Goal: Task Accomplishment & Management: Complete application form

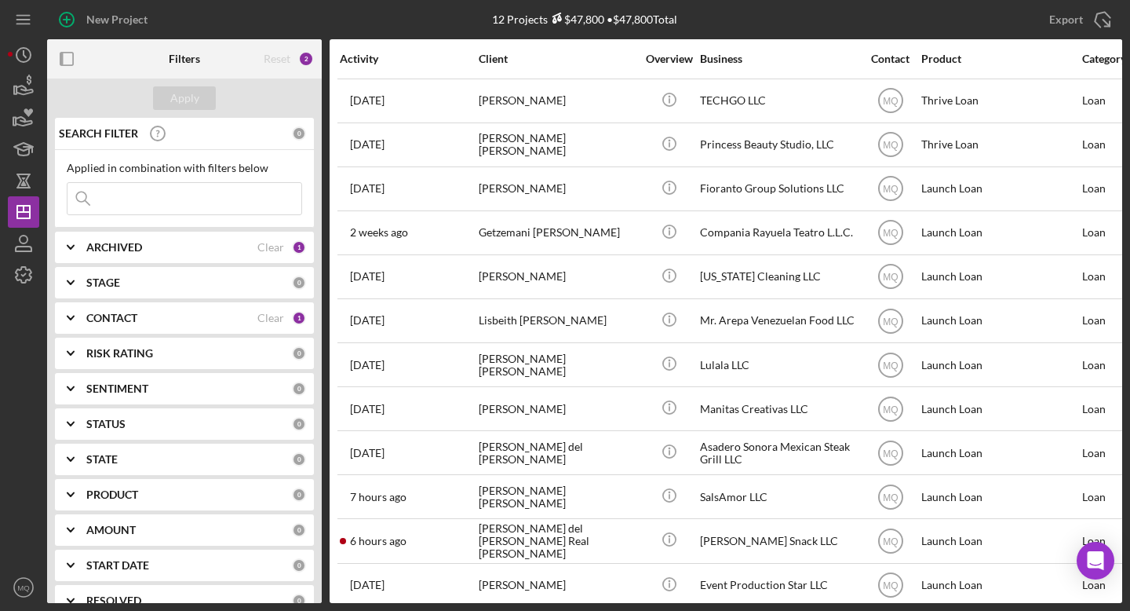
click at [227, 240] on div "ARCHIVED Clear 1" at bounding box center [196, 247] width 220 height 14
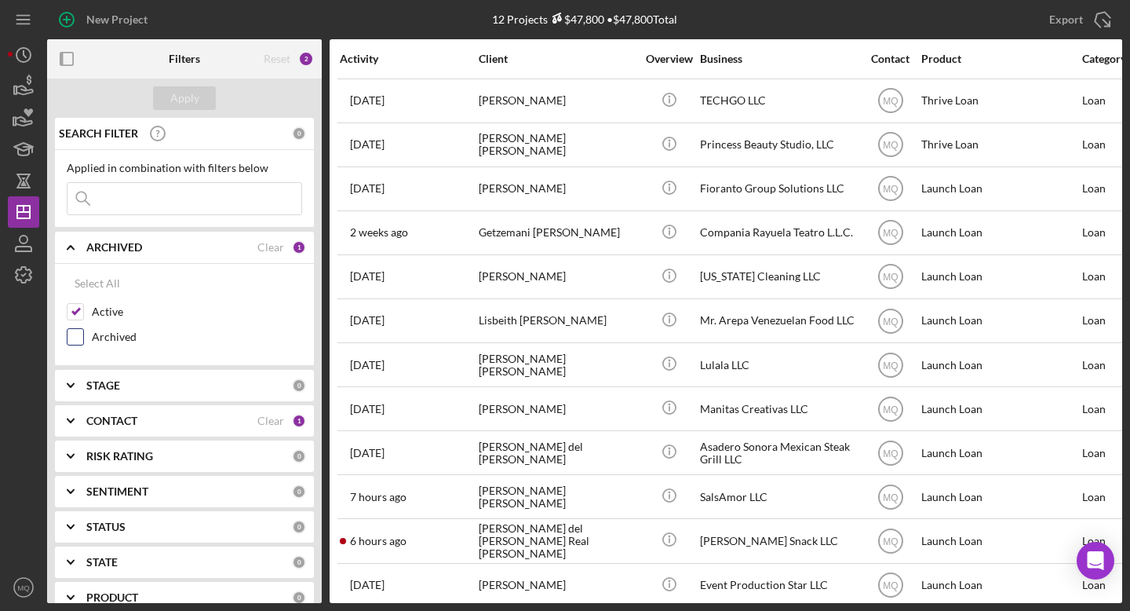
click at [73, 344] on input "Archived" at bounding box center [75, 337] width 16 height 16
checkbox input "true"
click at [191, 104] on div "Apply" at bounding box center [184, 98] width 29 height 24
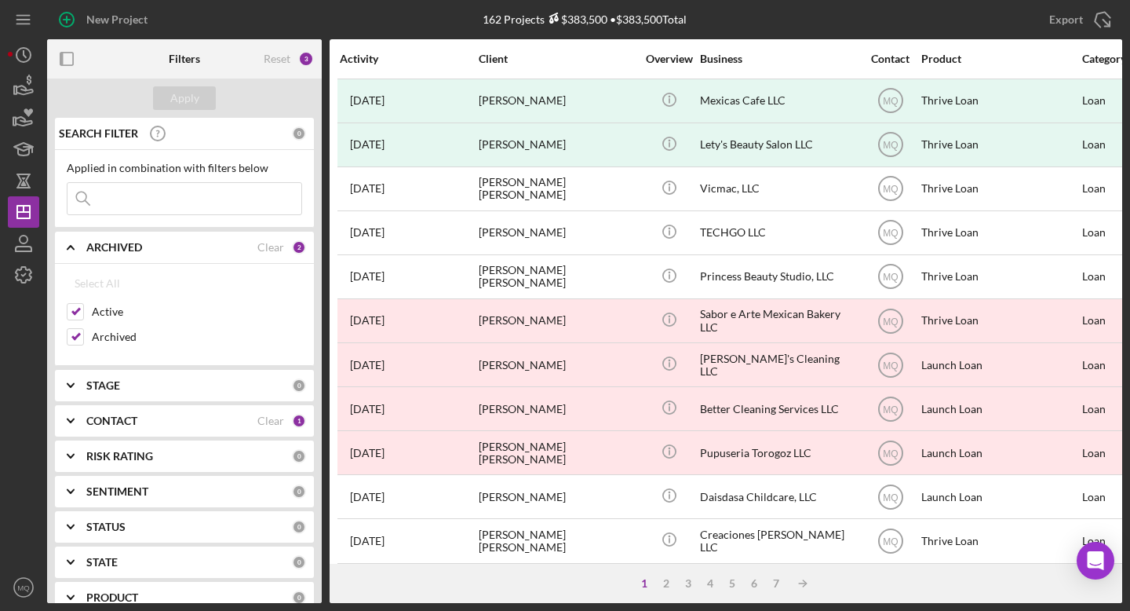
click at [210, 202] on input at bounding box center [184, 198] width 234 height 31
type input "hector"
click at [188, 104] on div "Apply" at bounding box center [184, 98] width 29 height 24
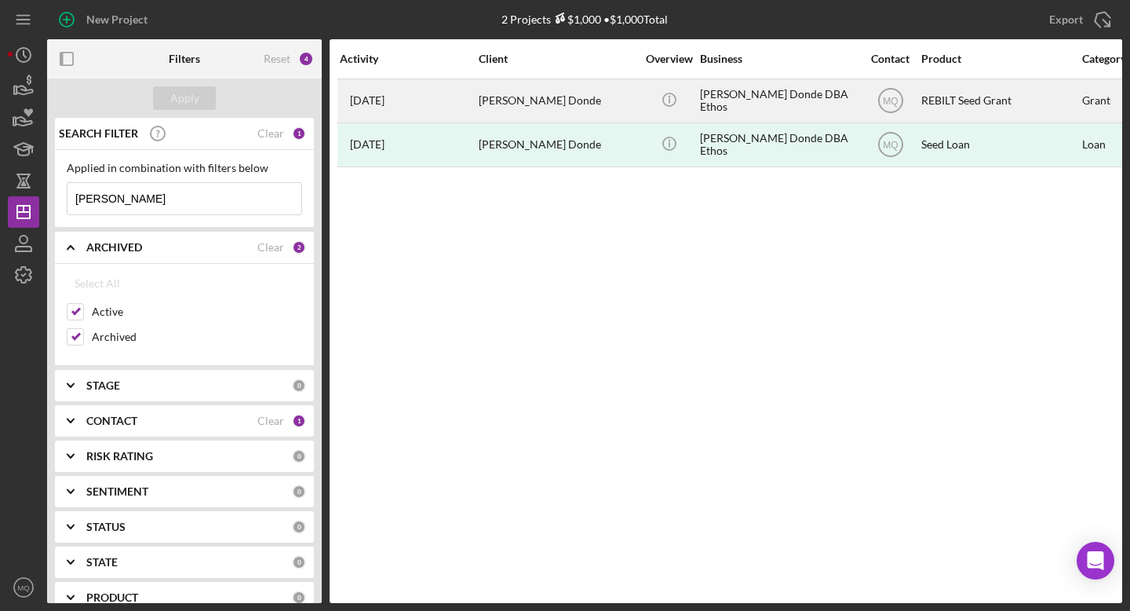
drag, startPoint x: 599, startPoint y: 98, endPoint x: 479, endPoint y: 100, distance: 120.1
click at [479, 100] on div "Hector Trujeque Donde" at bounding box center [557, 101] width 157 height 42
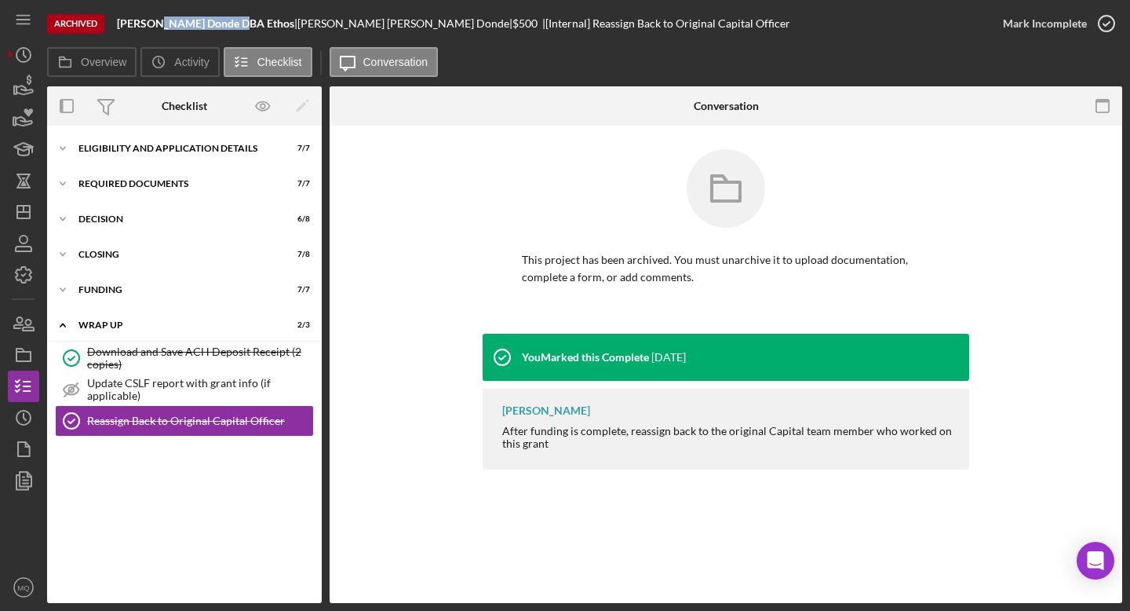
drag, startPoint x: 155, startPoint y: 24, endPoint x: 229, endPoint y: 27, distance: 74.6
click at [230, 27] on b "Hector Trujeque Donde DBA Ethos" at bounding box center [205, 22] width 177 height 13
copy b "Trujeque Donde"
click at [248, 27] on b "Hector Trujeque Donde DBA Ethos" at bounding box center [205, 22] width 177 height 13
drag, startPoint x: 118, startPoint y: 25, endPoint x: 287, endPoint y: 21, distance: 169.6
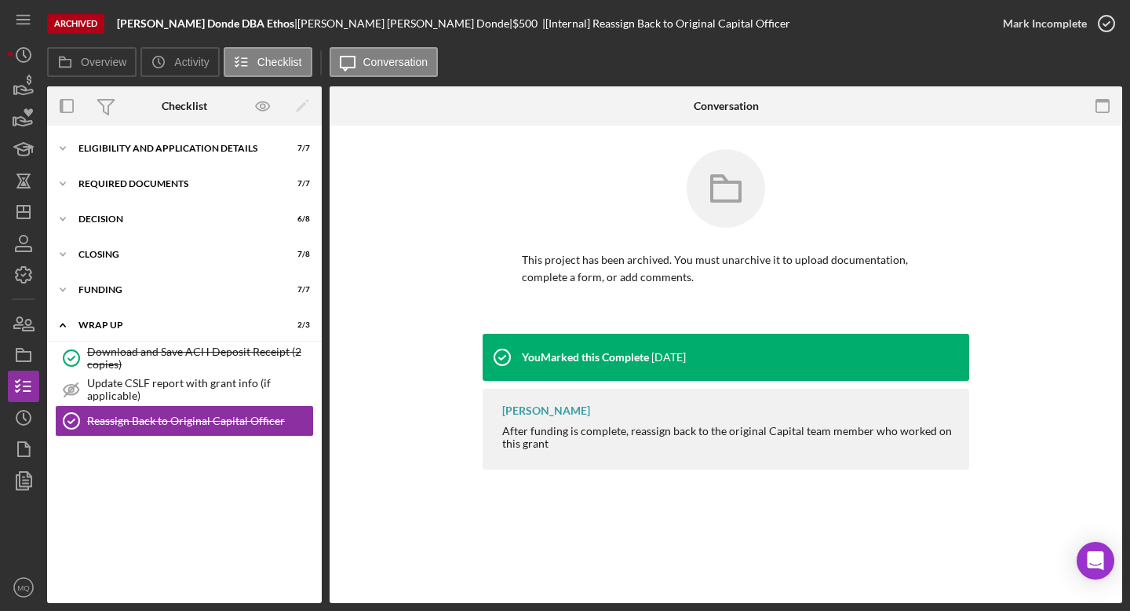
click at [287, 21] on b "Hector Trujeque Donde DBA Ethos" at bounding box center [205, 22] width 177 height 13
copy b "Hector Trujeque Donde DBA Ethos"
click at [27, 314] on icon "button" at bounding box center [23, 323] width 39 height 39
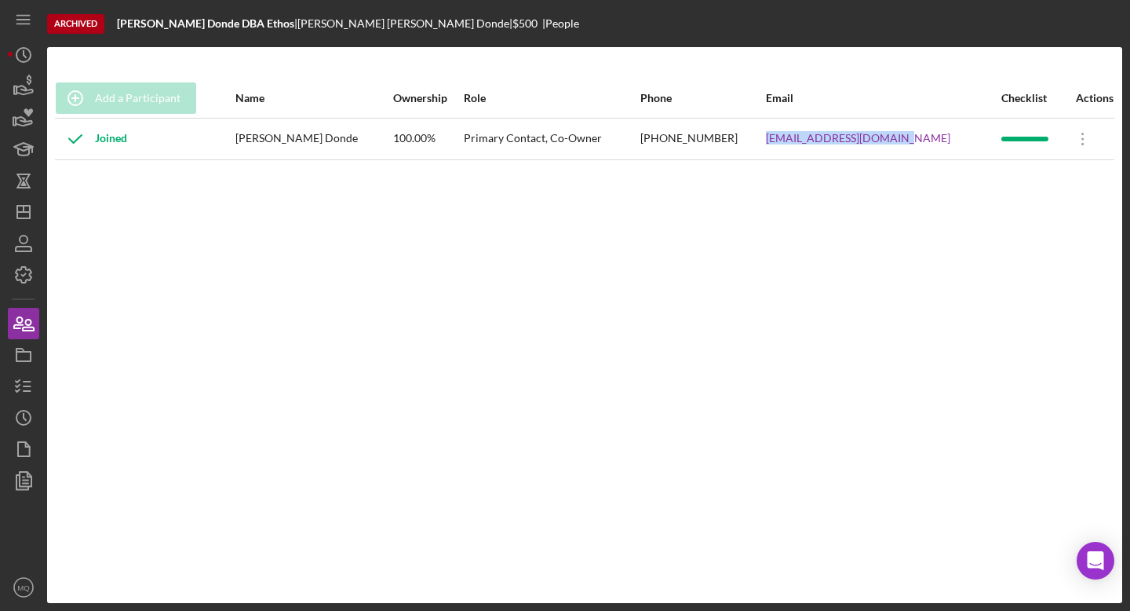
drag, startPoint x: 939, startPoint y: 140, endPoint x: 801, endPoint y: 134, distance: 138.2
click at [801, 135] on tr "Joined Hector Trujeque Donde 100.00% Primary Contact, Co-Owner (720) 496-9749 H…" at bounding box center [585, 139] width 1060 height 42
copy tr "Hectoralterna@gmail.com"
drag, startPoint x: 775, startPoint y: 139, endPoint x: 691, endPoint y: 140, distance: 83.2
click at [691, 140] on tr "Joined Hector Trujeque Donde 100.00% Primary Contact, Co-Owner (720) 496-9749 H…" at bounding box center [585, 139] width 1060 height 42
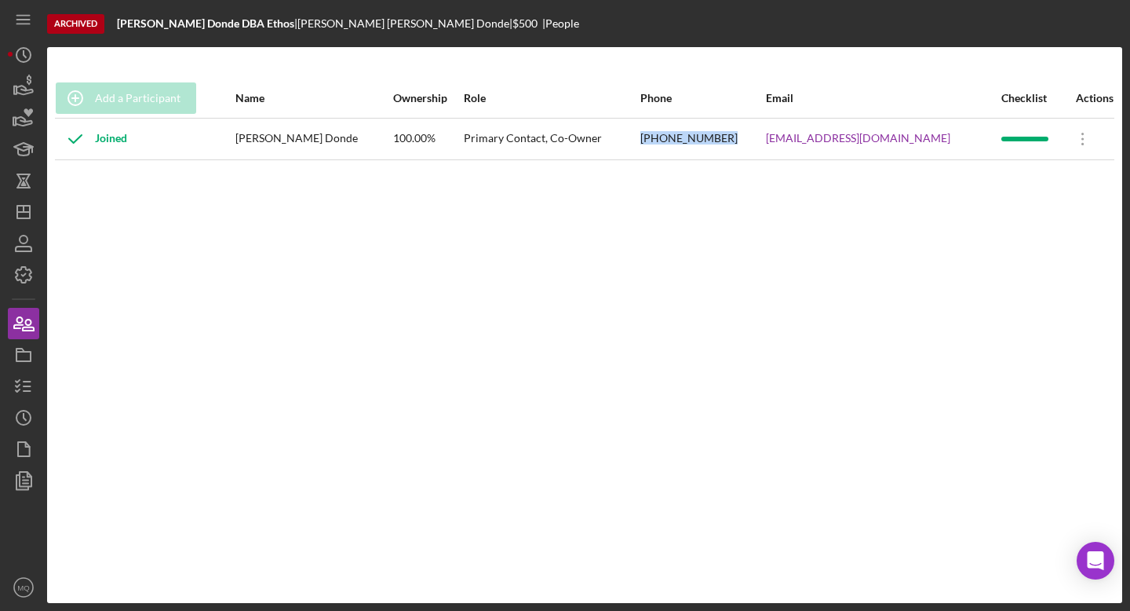
copy tr "(720) 496-9749"
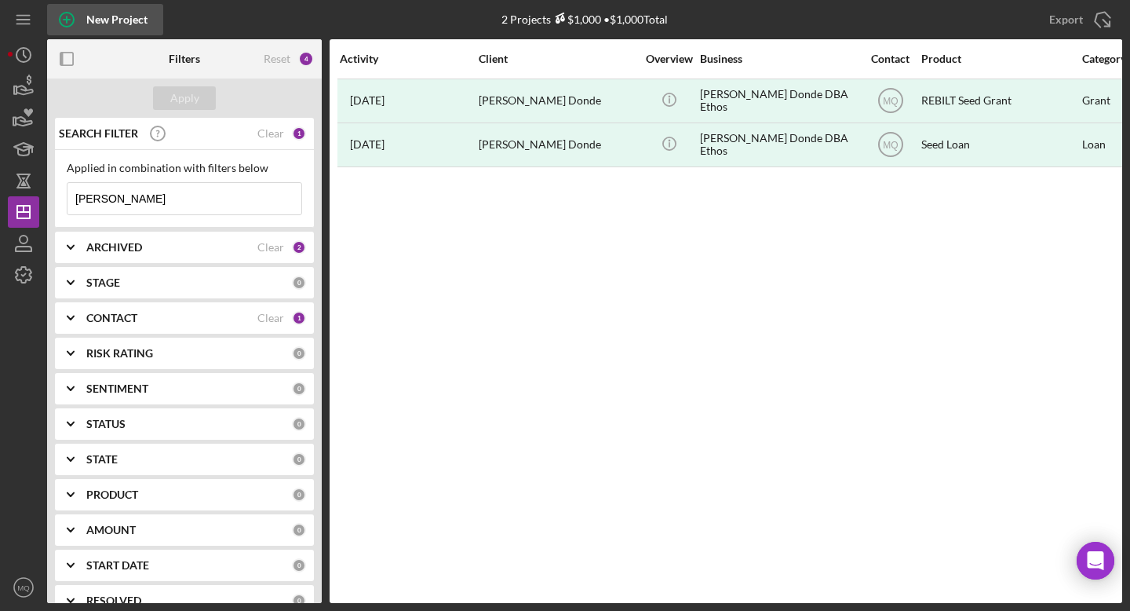
click at [91, 19] on div "New Project" at bounding box center [116, 19] width 61 height 31
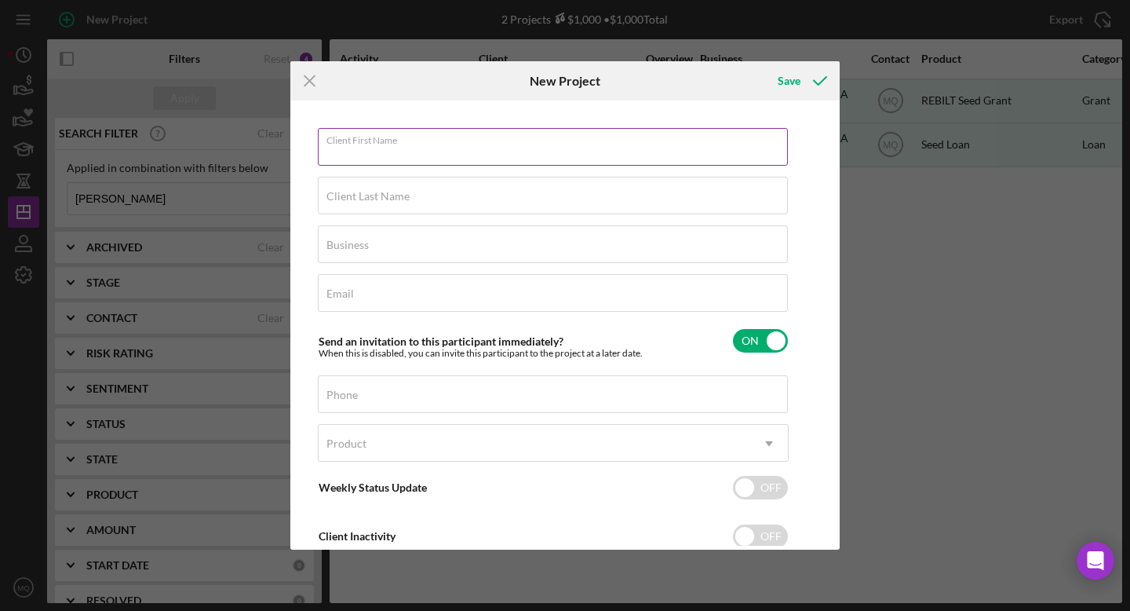
click at [498, 154] on input "Client First Name" at bounding box center [553, 147] width 470 height 38
click at [303, 82] on icon "Icon/Menu Close" at bounding box center [309, 80] width 39 height 39
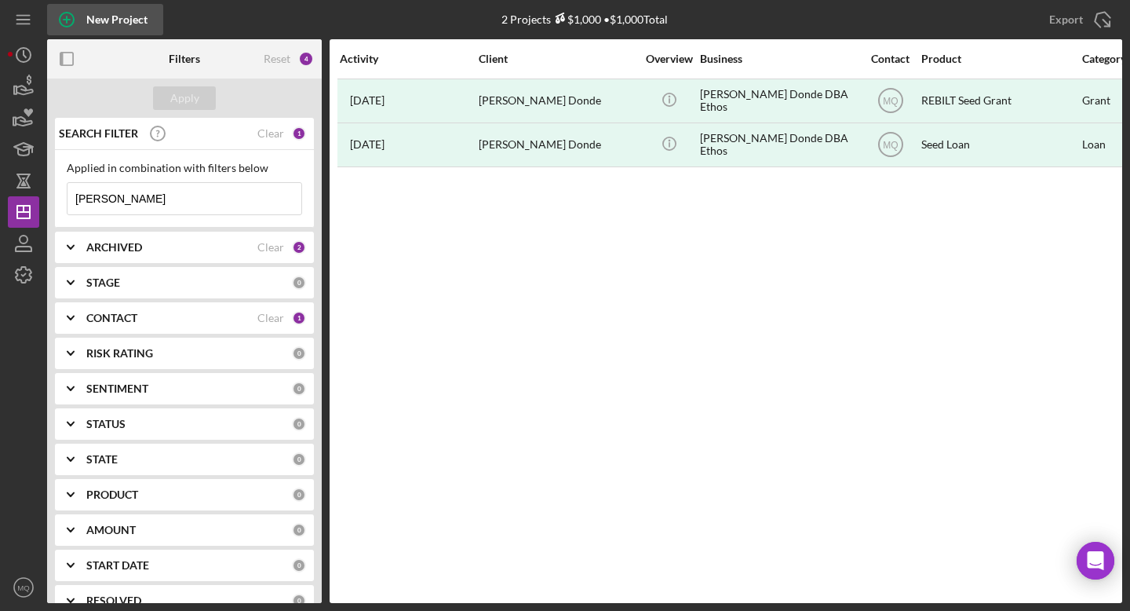
click at [104, 24] on div "New Project" at bounding box center [116, 19] width 61 height 31
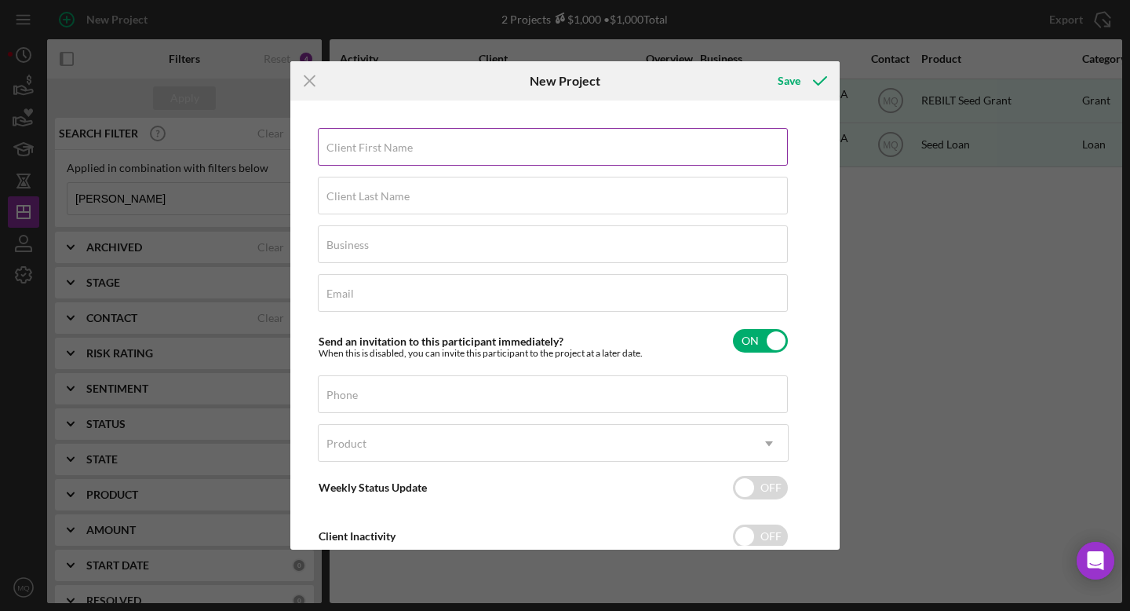
click at [451, 158] on input "Client First Name" at bounding box center [553, 147] width 470 height 38
type input "H"
paste input "Returned payment due to Non-sufficient funds."
type input "Returned payment due to Non-sufficient funds."
click at [452, 139] on div "Client First Name Required" at bounding box center [553, 147] width 471 height 39
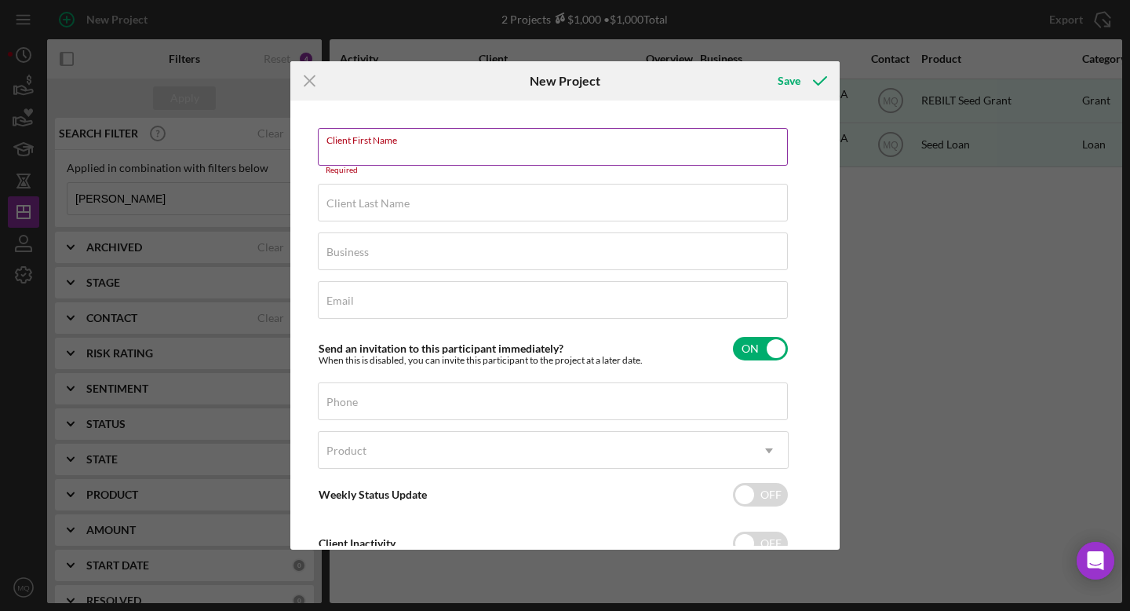
click at [450, 150] on input "Client First Name" at bounding box center [553, 147] width 470 height 38
type input "j"
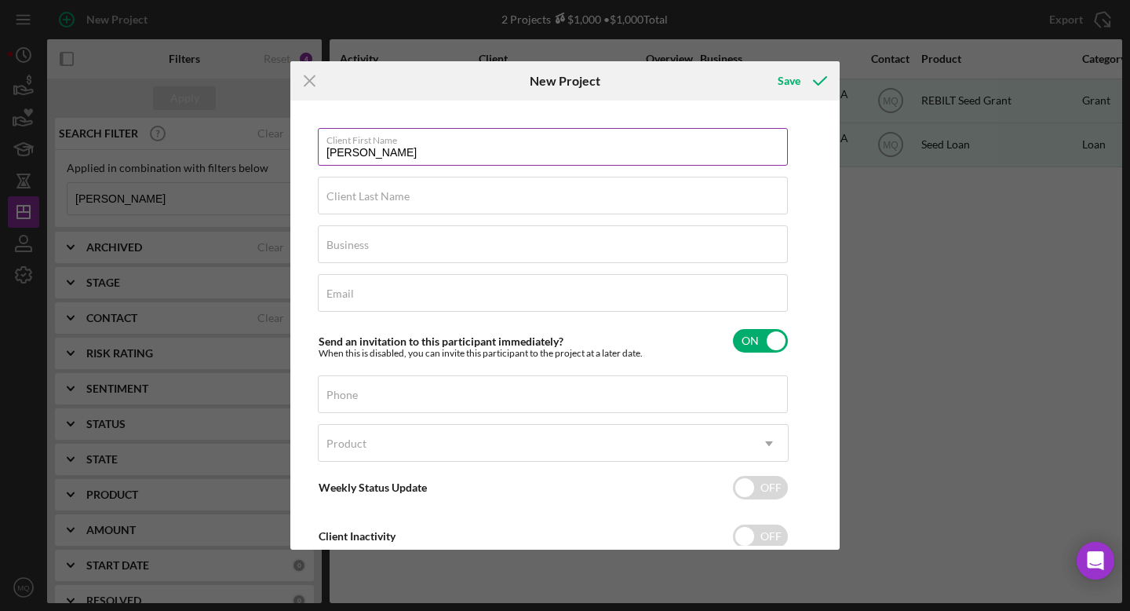
type input "Hector"
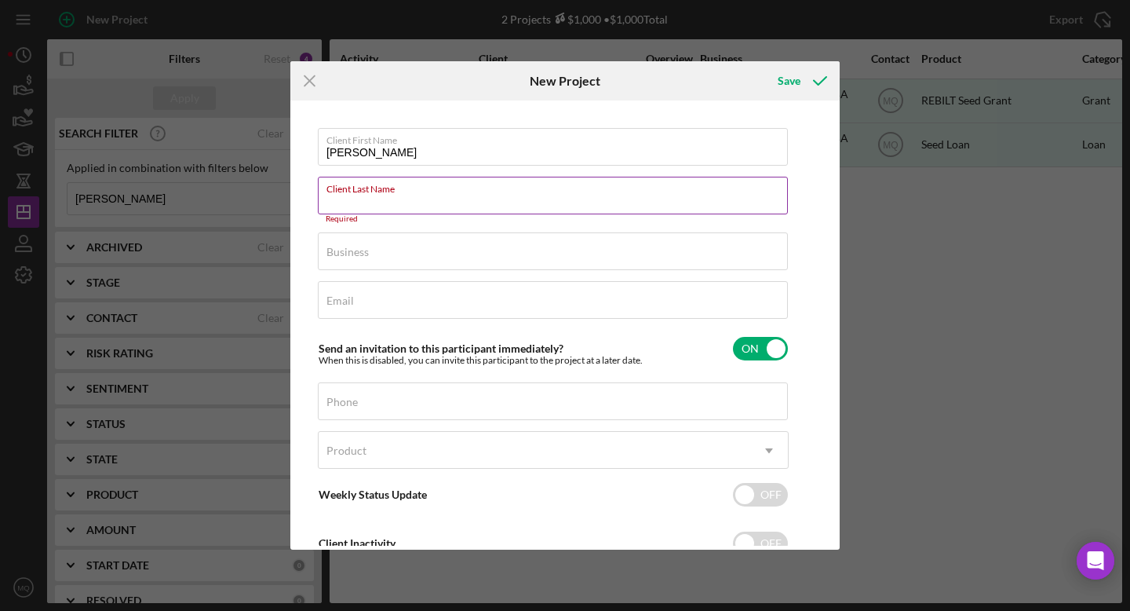
paste input "Trujeque Donde"
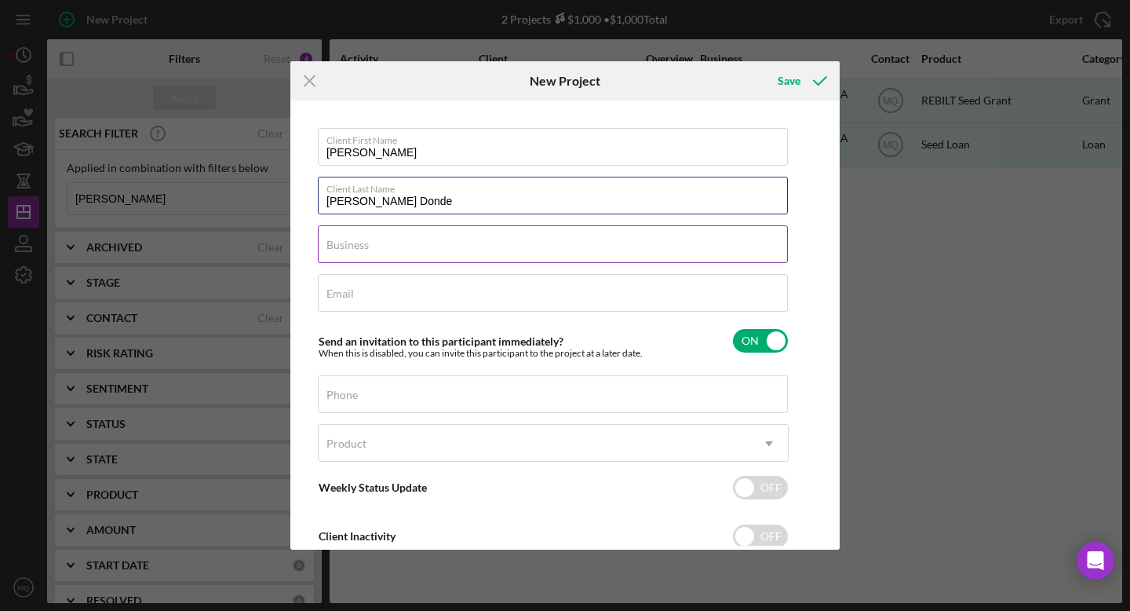
type input "Trujeque Donde"
click at [403, 255] on input "Business" at bounding box center [553, 244] width 470 height 38
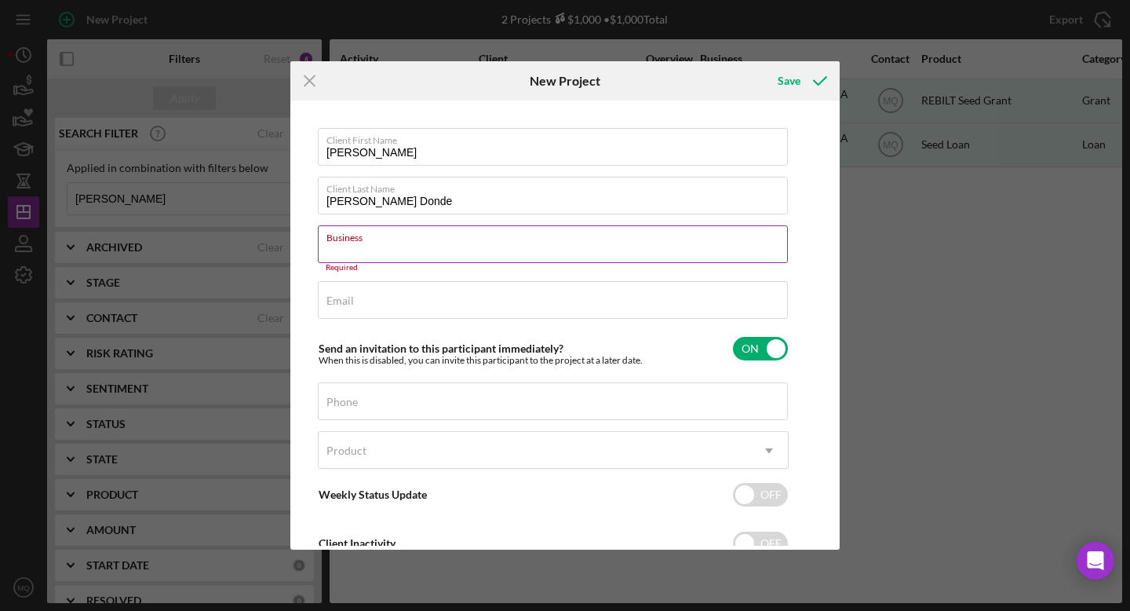
paste input "Hector Trujeque Donde DBA Ethos"
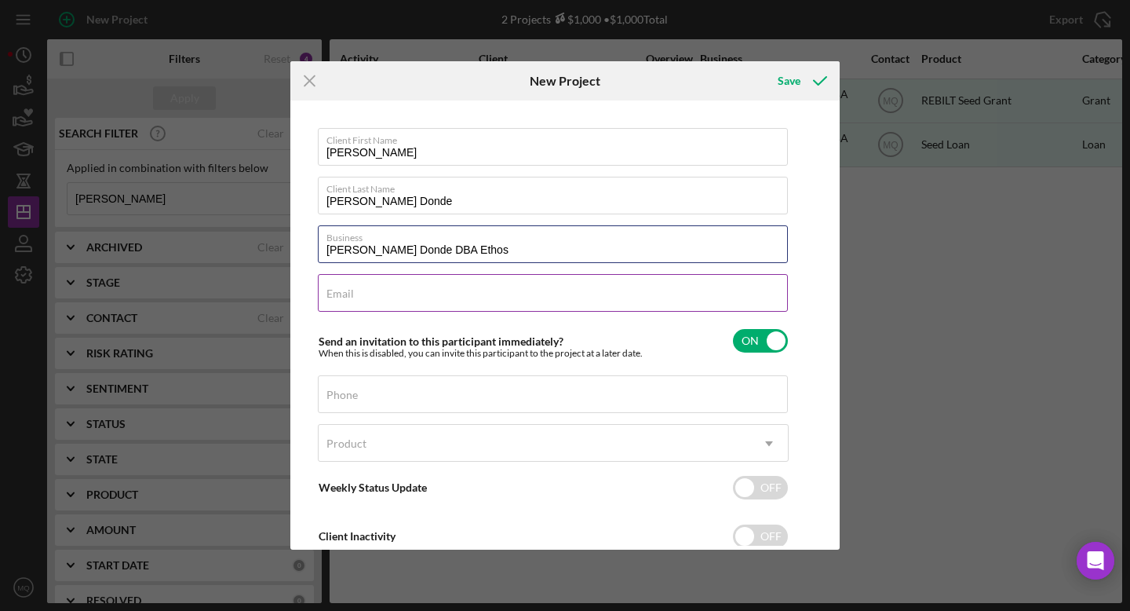
type input "Hector Trujeque Donde DBA Ethos"
click at [432, 290] on div "Email Required" at bounding box center [553, 293] width 471 height 39
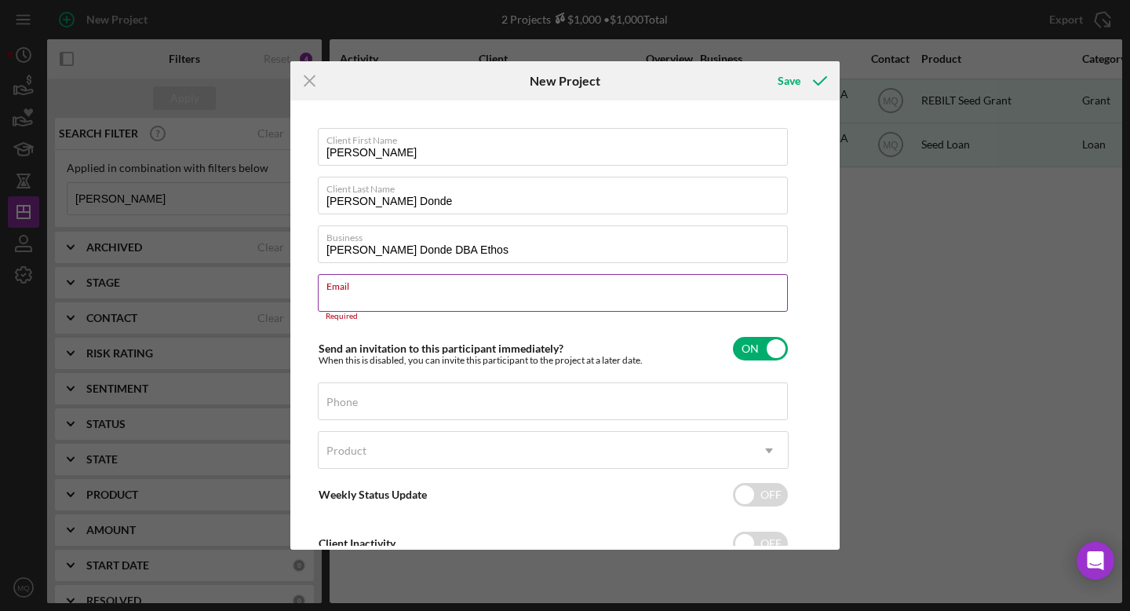
paste input "Hectoralterna@gmail.com"
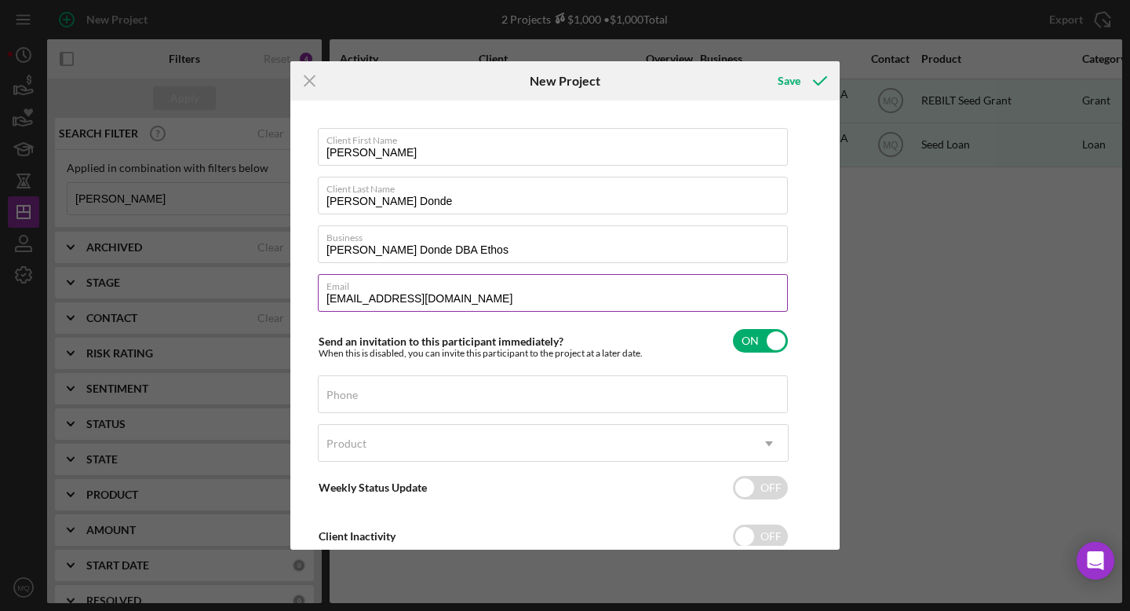
click at [354, 301] on input "Hectoralterna@gmail.com" at bounding box center [553, 293] width 470 height 38
type input "Hectoralterna@gmail.com"
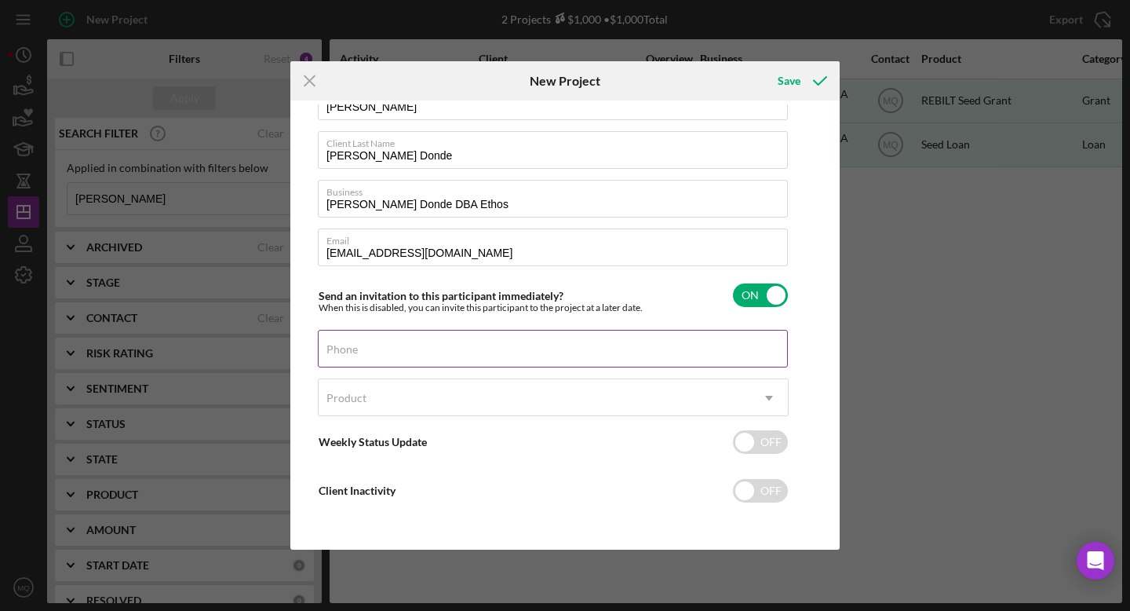
click at [454, 345] on div "Phone" at bounding box center [553, 349] width 471 height 39
paste input "(720) 496-9749"
type input "(720) 496-9749"
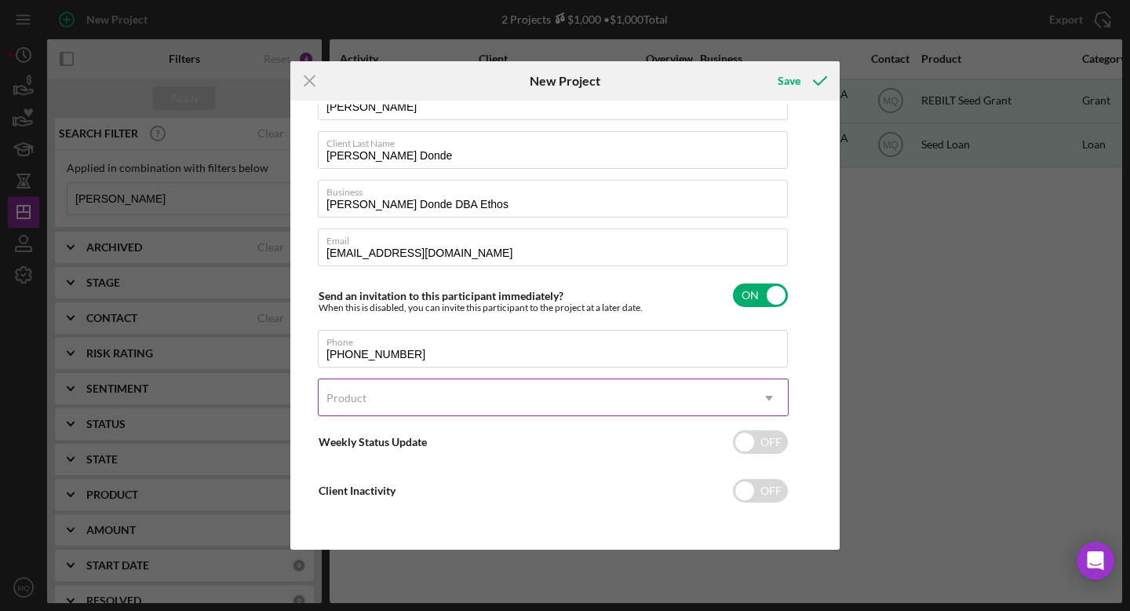
click at [461, 397] on div "Product" at bounding box center [535, 398] width 432 height 36
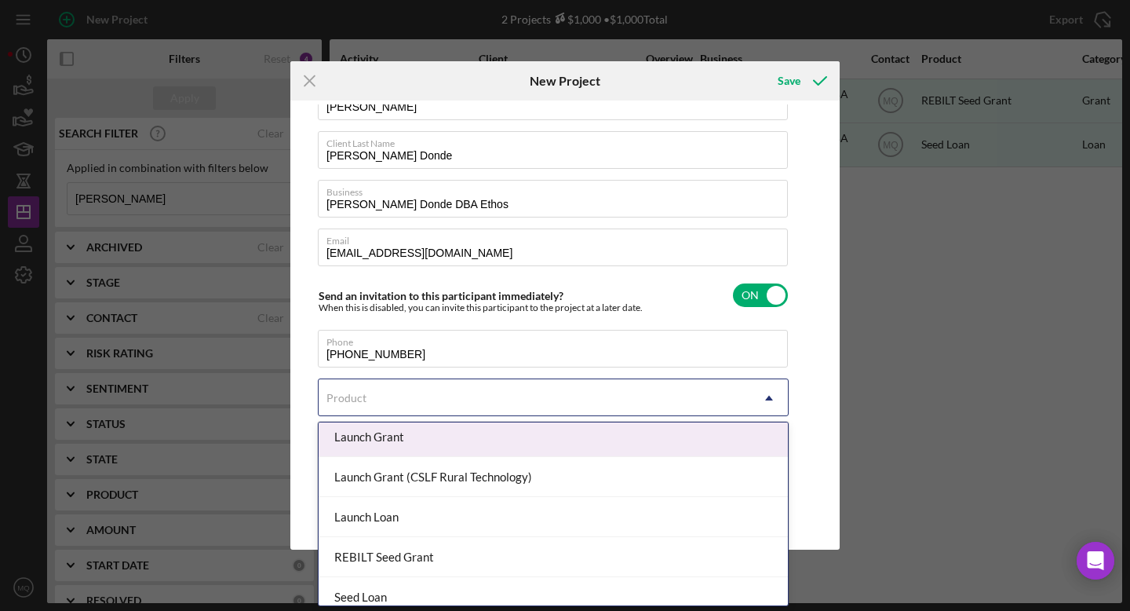
scroll to position [86, 0]
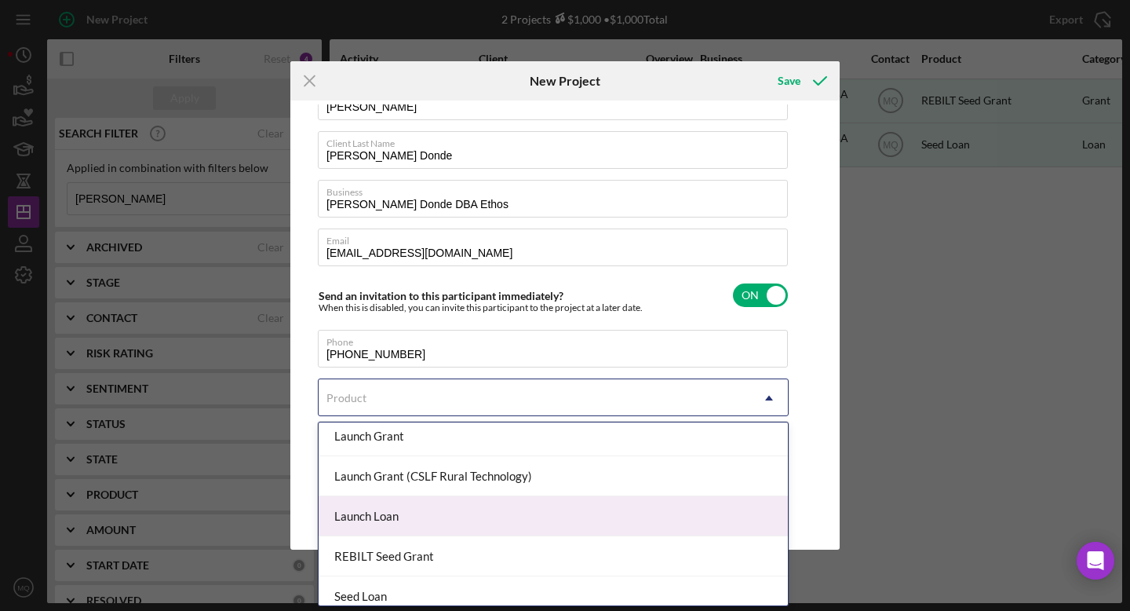
click at [414, 520] on div "Launch Loan" at bounding box center [553, 516] width 469 height 40
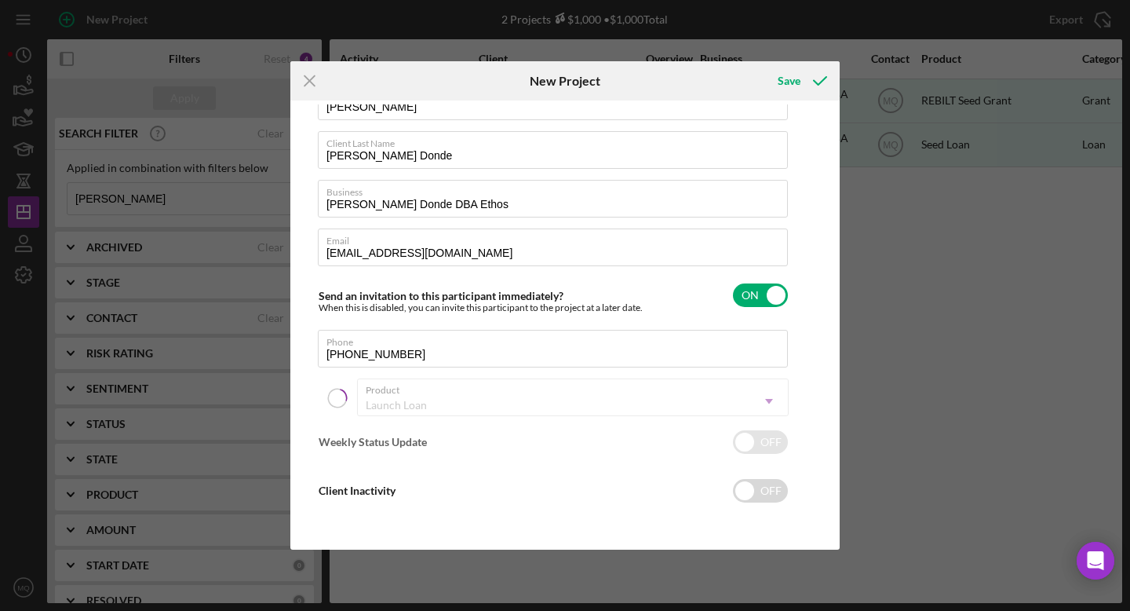
checkbox input "true"
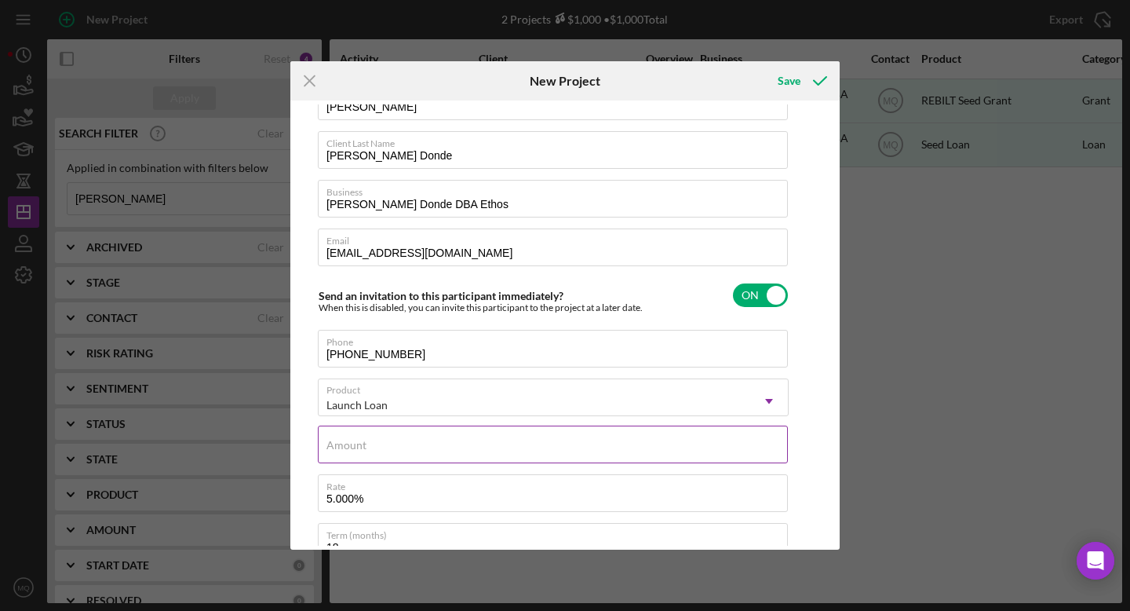
click at [402, 433] on div "Amount" at bounding box center [553, 444] width 471 height 39
type input "$3,500"
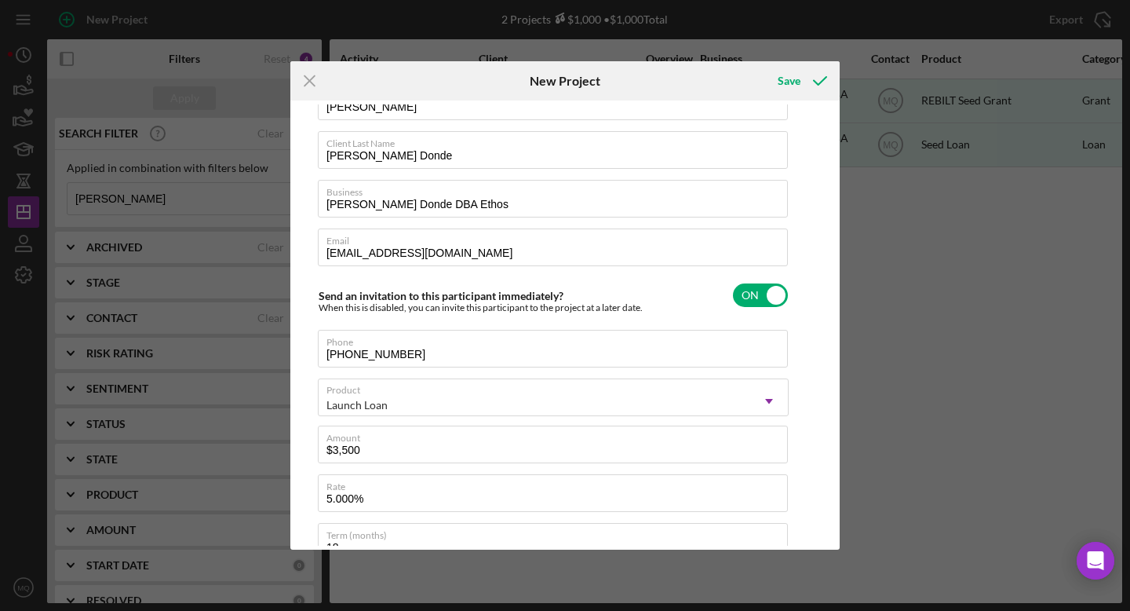
click at [808, 418] on div "Client First Name Hector Client Last Name Trujeque Donde Business Hector Trujeq…" at bounding box center [565, 324] width 542 height 441
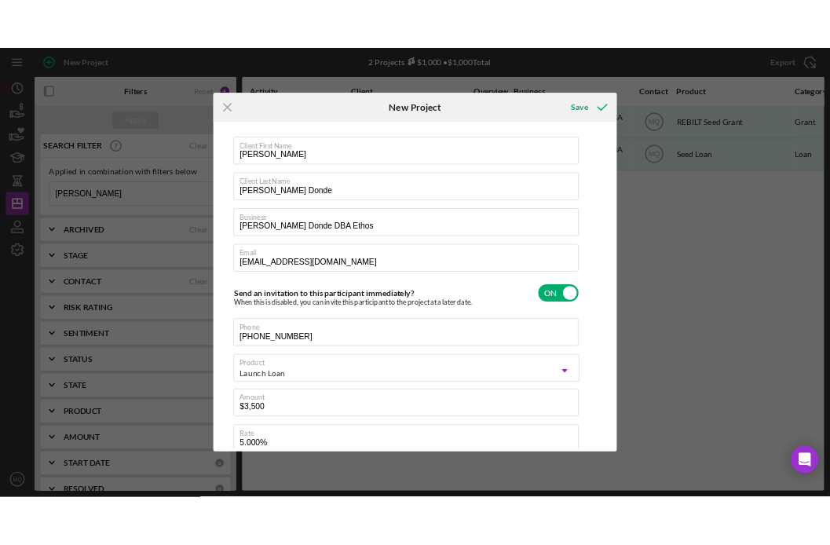
scroll to position [0, 0]
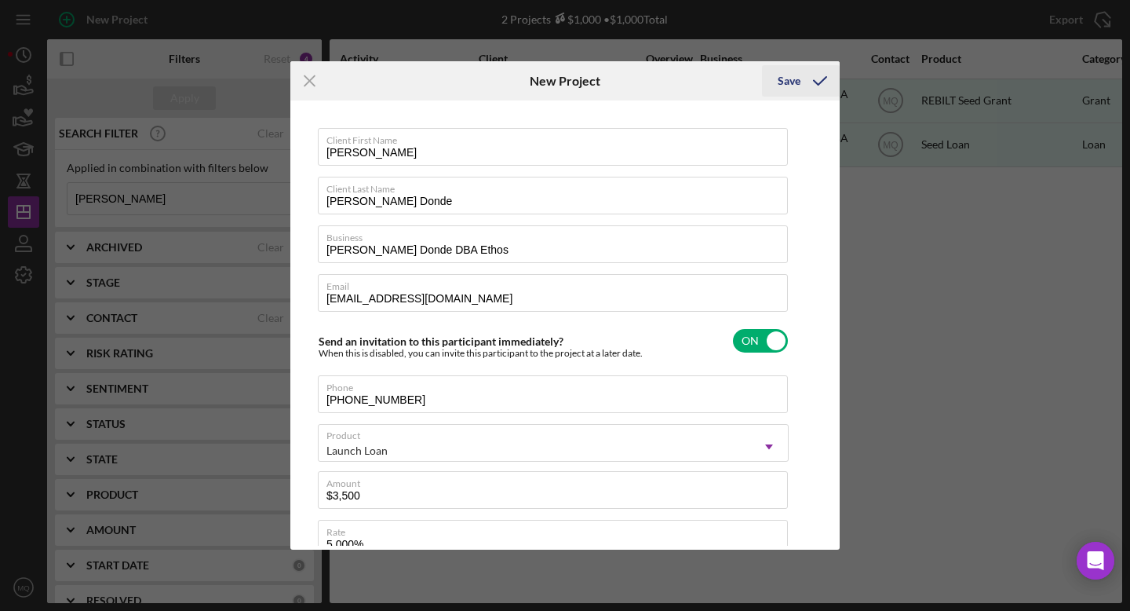
click at [801, 89] on icon "submit" at bounding box center [820, 80] width 39 height 39
checkbox input "false"
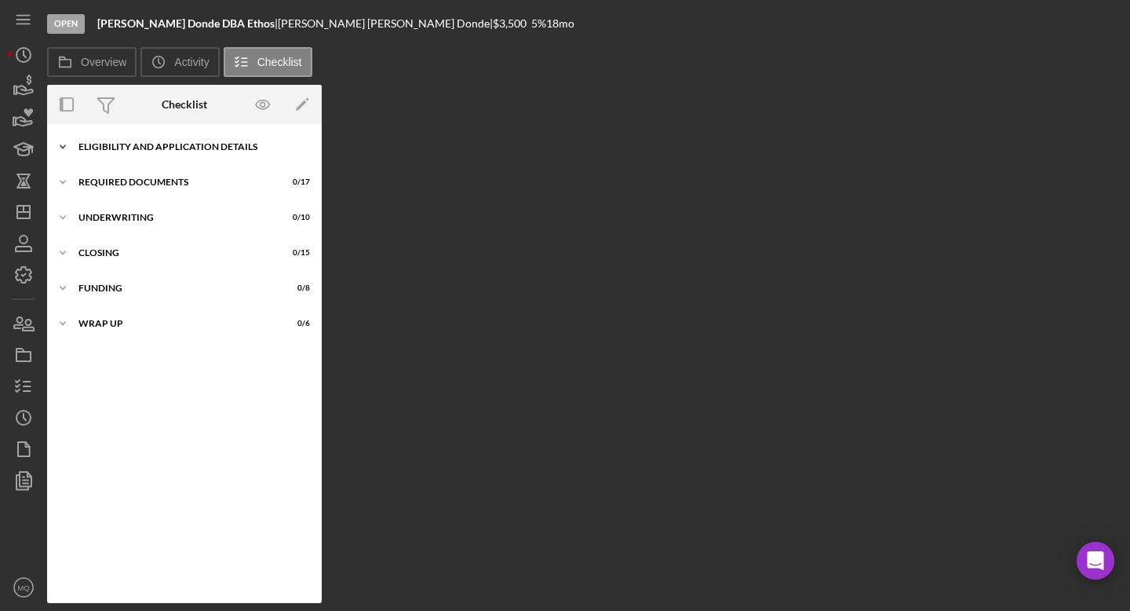
click at [221, 148] on div "Eligibility and Application Details" at bounding box center [190, 146] width 224 height 9
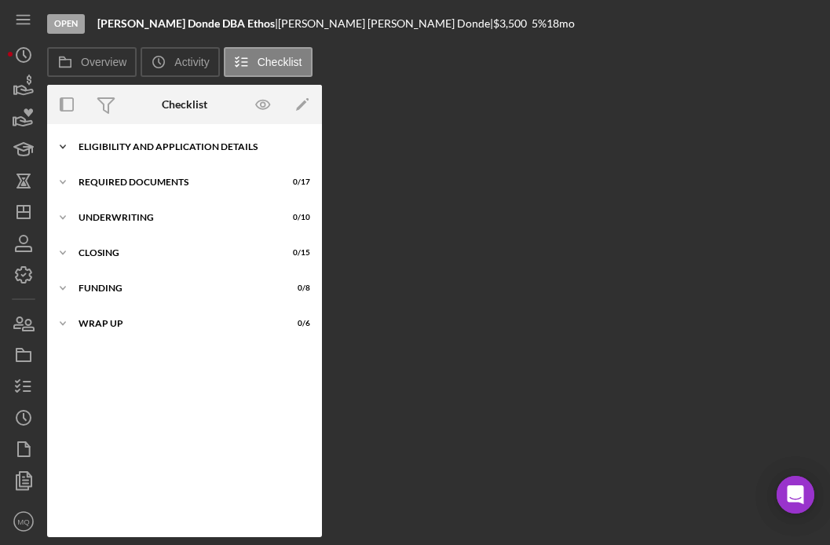
click at [195, 153] on div "Icon/Expander Eligibility and Application Details 0 / 7" at bounding box center [184, 146] width 275 height 31
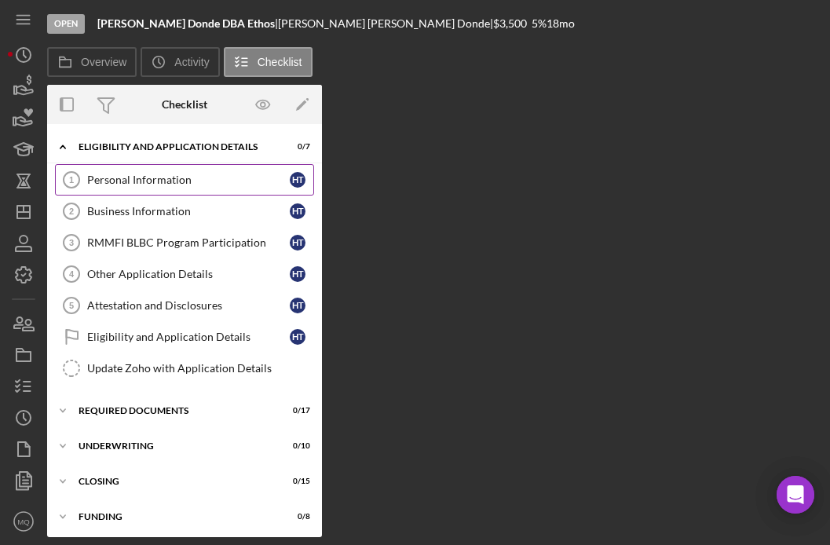
click at [188, 180] on div "Personal Information" at bounding box center [188, 179] width 202 height 13
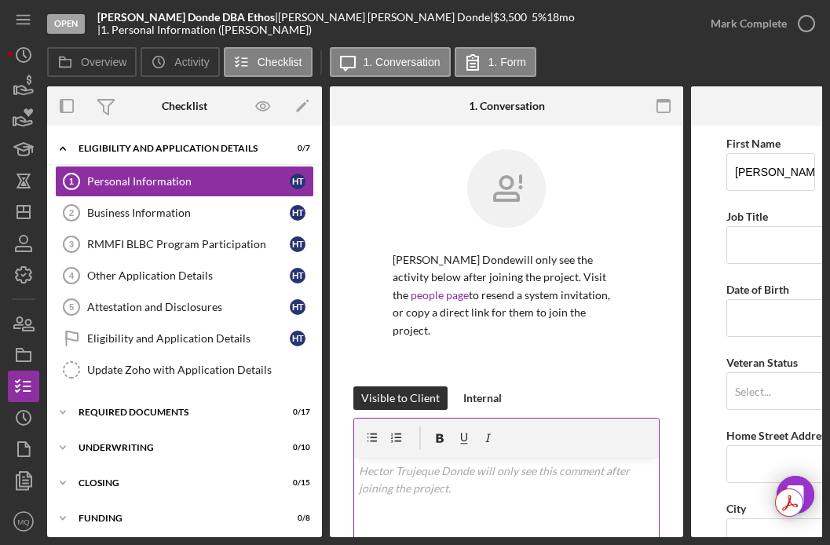
click at [529, 484] on div "v Color teal Color pink Remove color Add row above Add row below Add column bef…" at bounding box center [506, 526] width 305 height 137
paste div
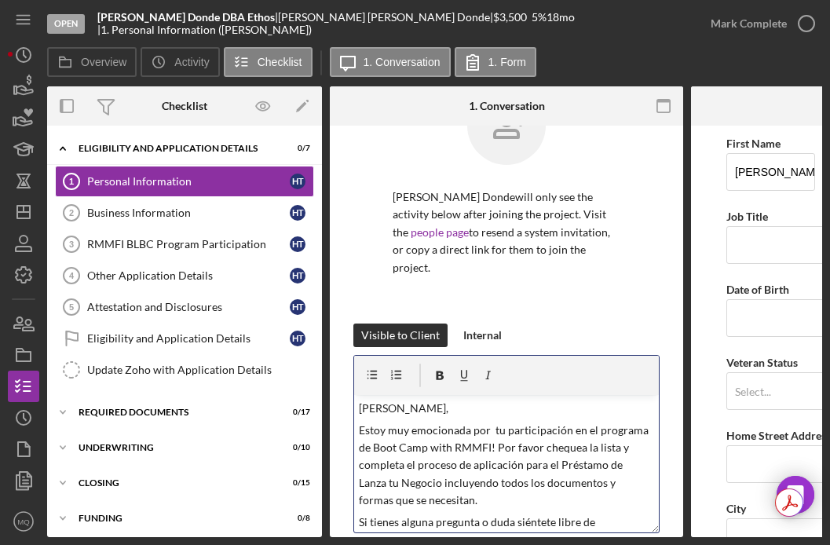
click at [430, 410] on p "Hola Alejandra," at bounding box center [507, 407] width 296 height 17
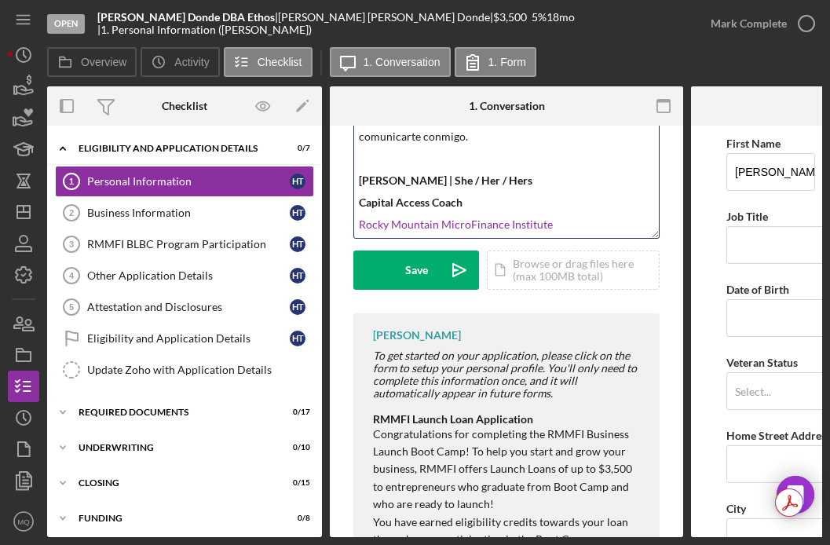
scroll to position [378, 0]
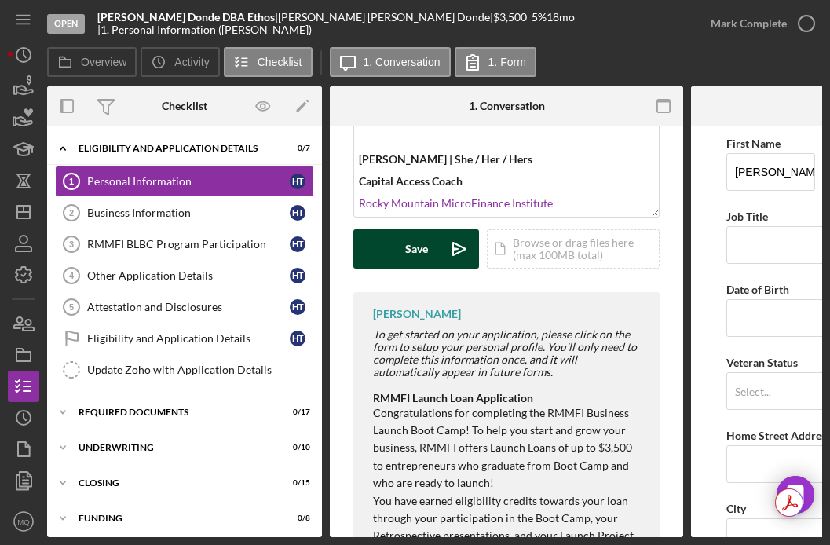
click at [419, 250] on div "Save" at bounding box center [416, 248] width 23 height 39
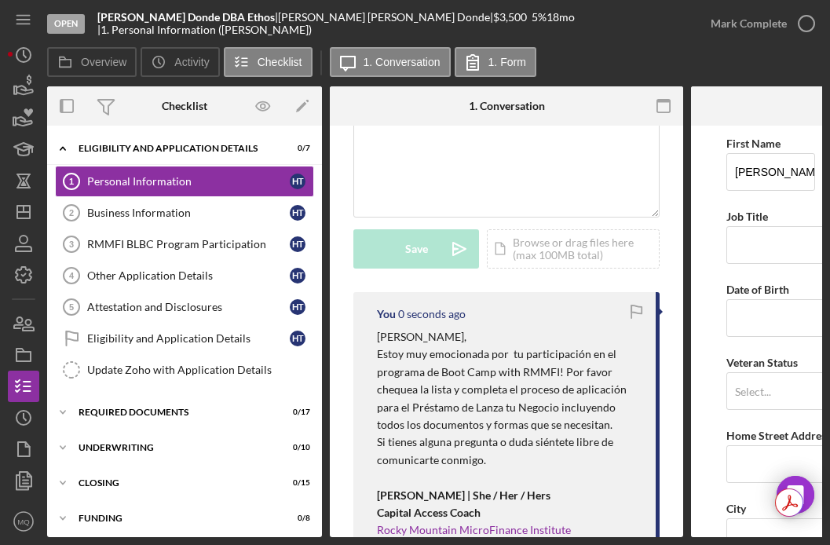
scroll to position [0, 0]
click at [28, 319] on icon "button" at bounding box center [28, 324] width 11 height 11
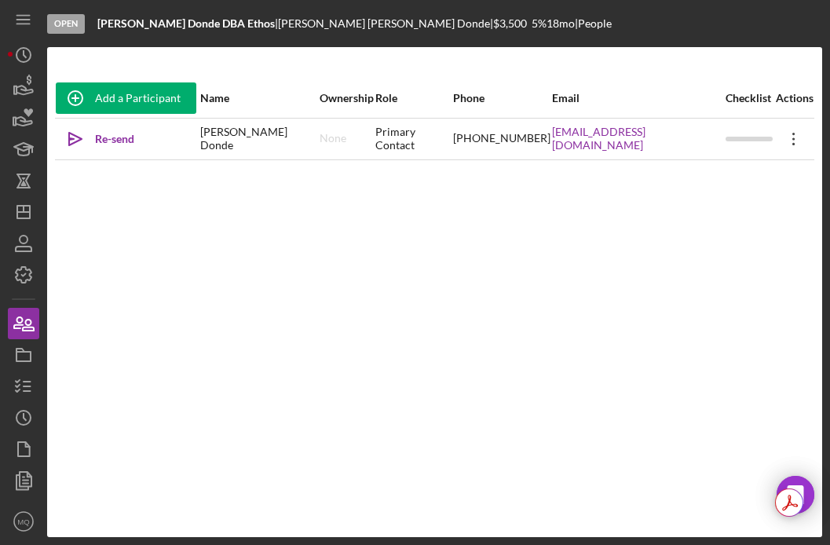
click at [787, 144] on icon "Icon/Overflow" at bounding box center [793, 138] width 39 height 39
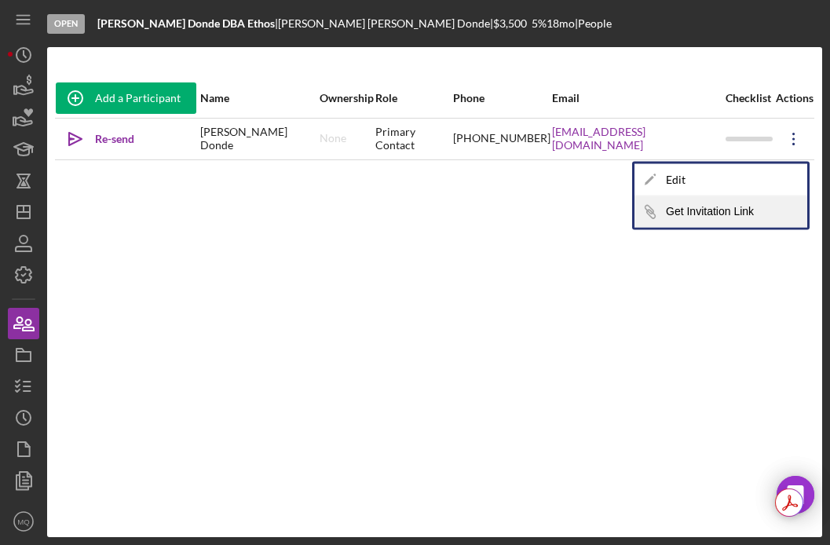
click at [717, 207] on button "Icon/Link Get Invitation Link" at bounding box center [720, 211] width 173 height 31
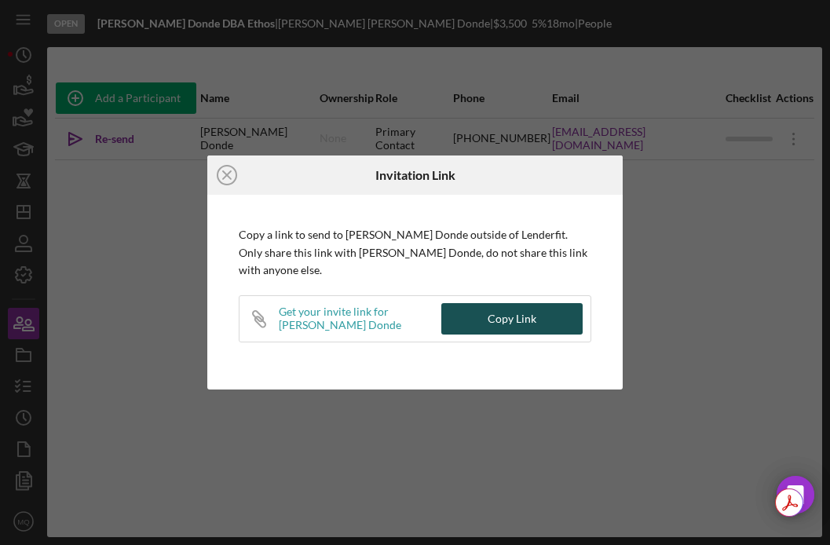
click at [528, 326] on div "Copy Link" at bounding box center [511, 318] width 49 height 31
